Goal: Find specific page/section: Find specific page/section

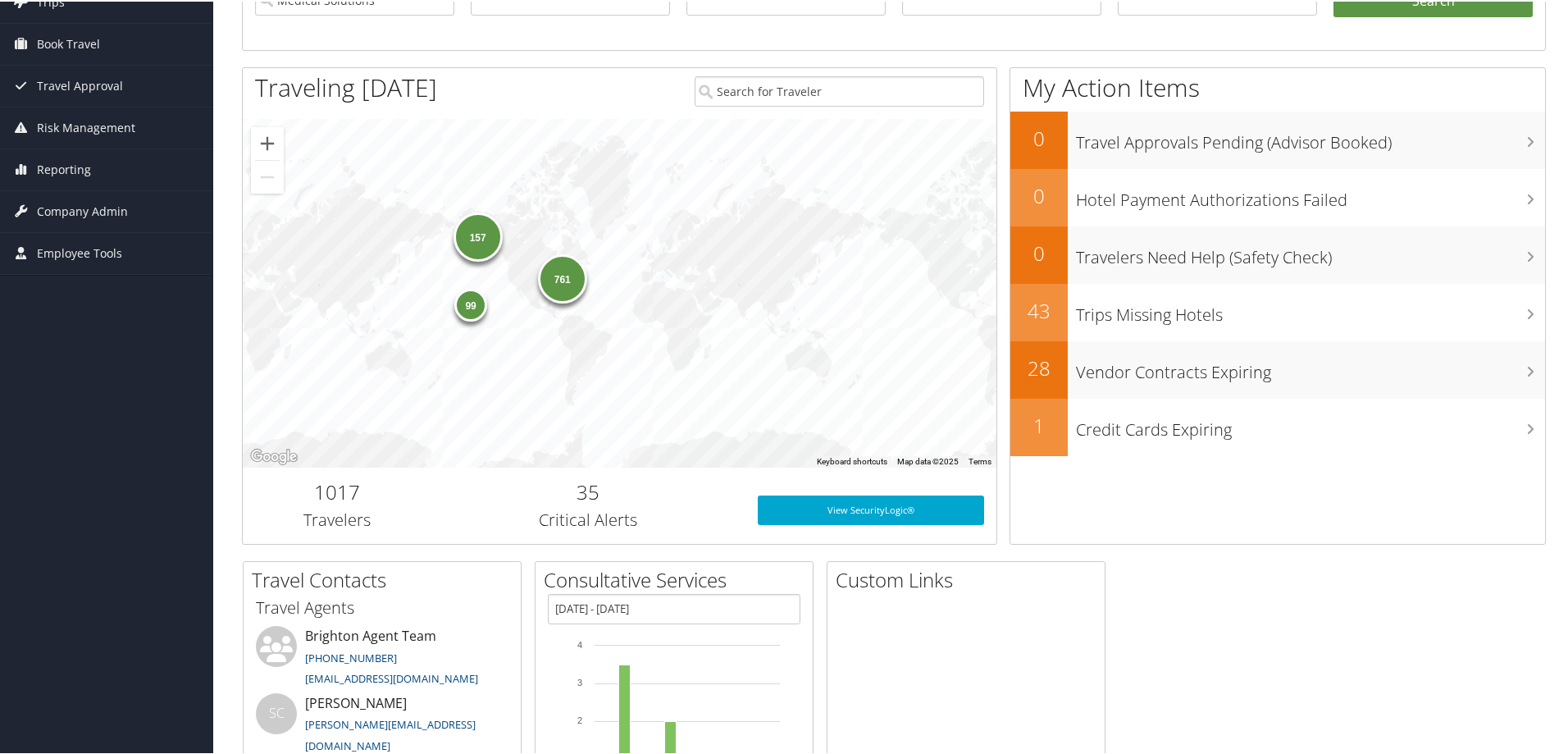
scroll to position [164, 0]
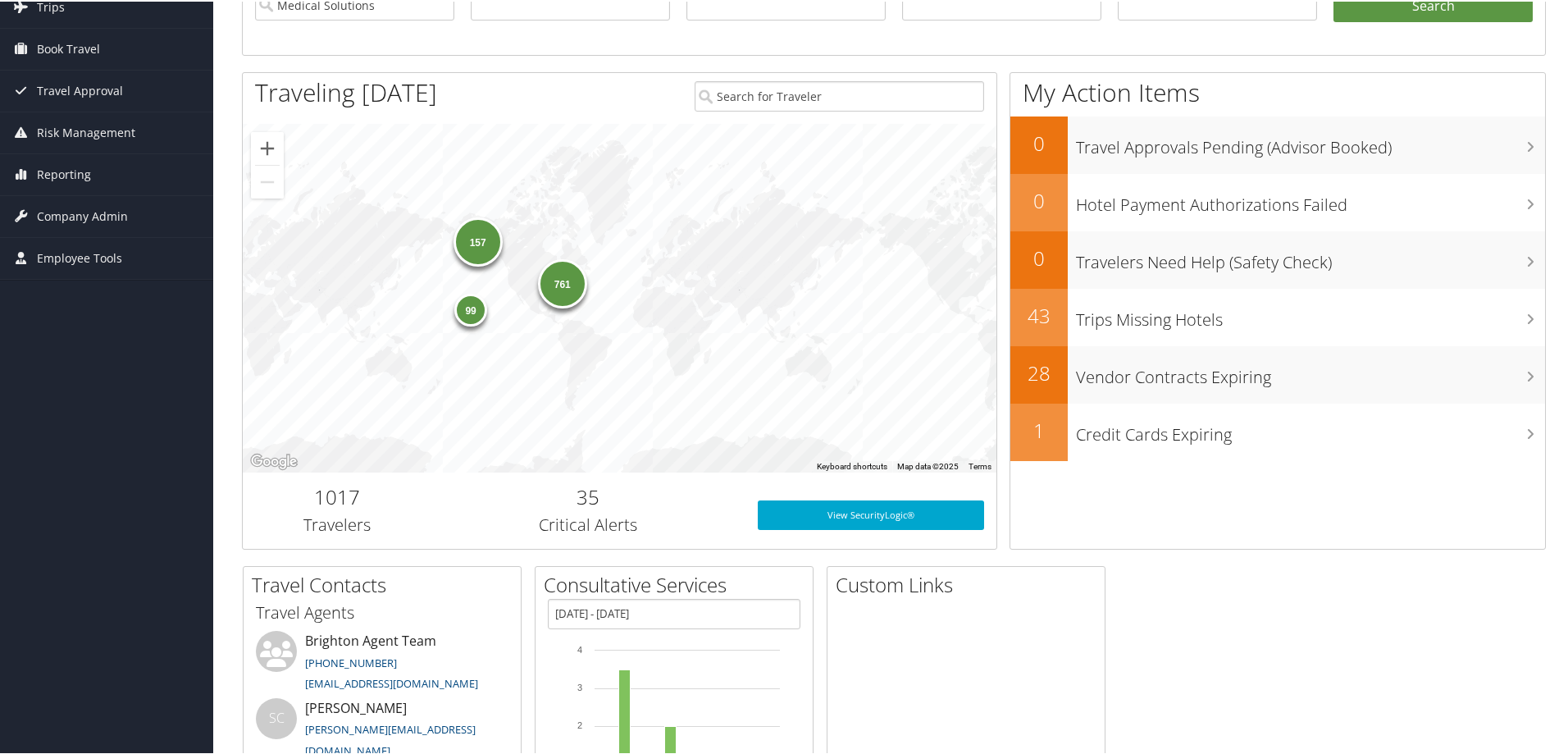
click at [1182, 630] on div "Travel Contacts Small Medium Travel Agents Brighton Agent Team 801-327-7680 tri…" at bounding box center [894, 728] width 1329 height 328
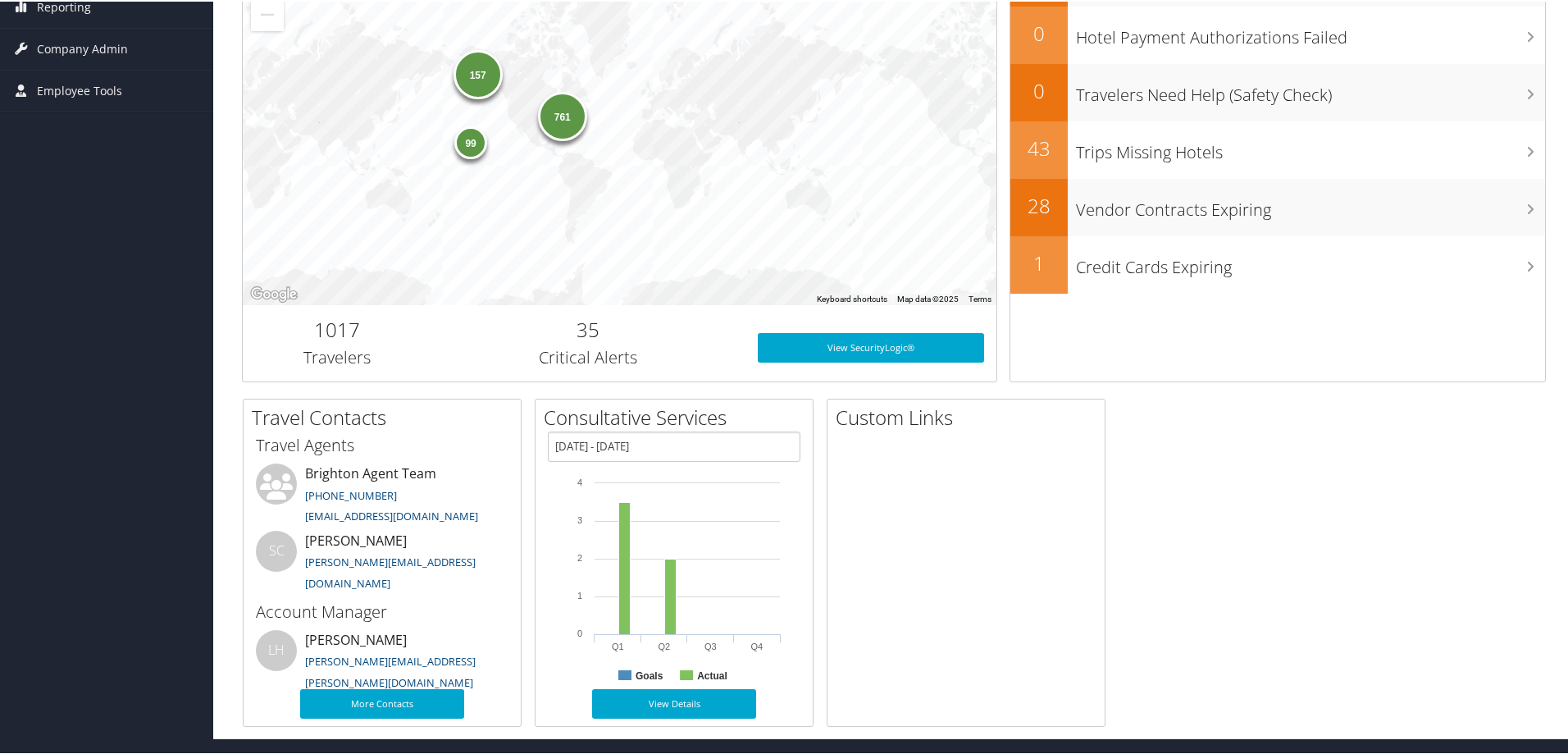
scroll to position [0, 0]
